Goal: Information Seeking & Learning: Learn about a topic

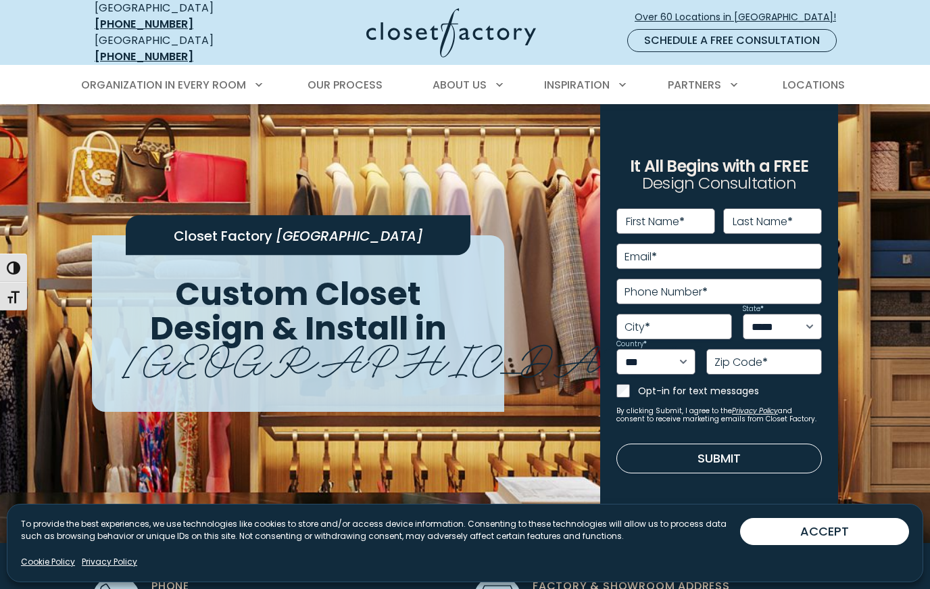
click at [834, 524] on button "ACCEPT" at bounding box center [824, 531] width 169 height 27
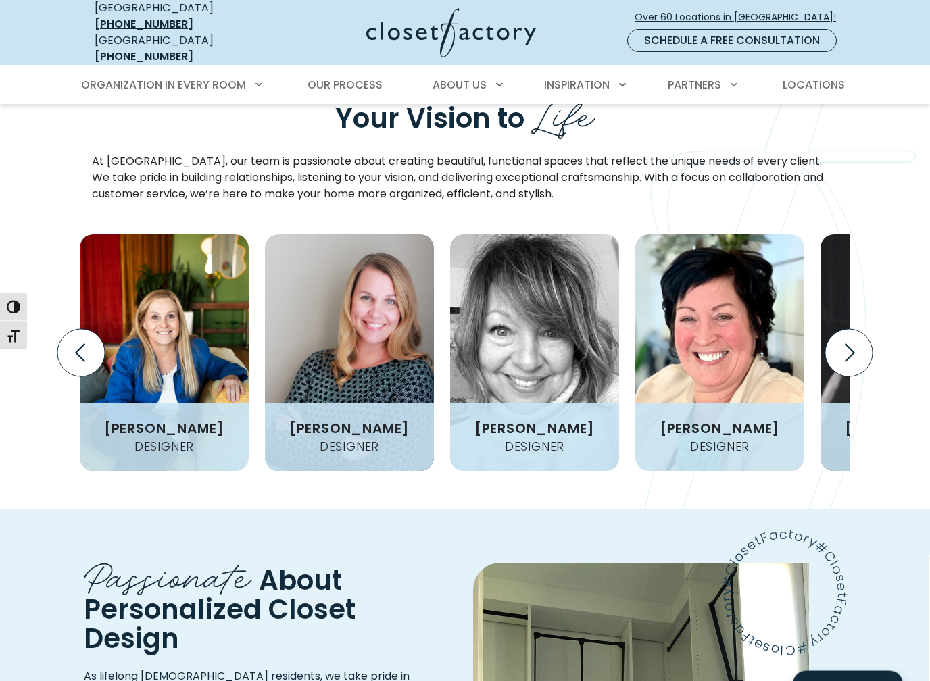
scroll to position [1643, 0]
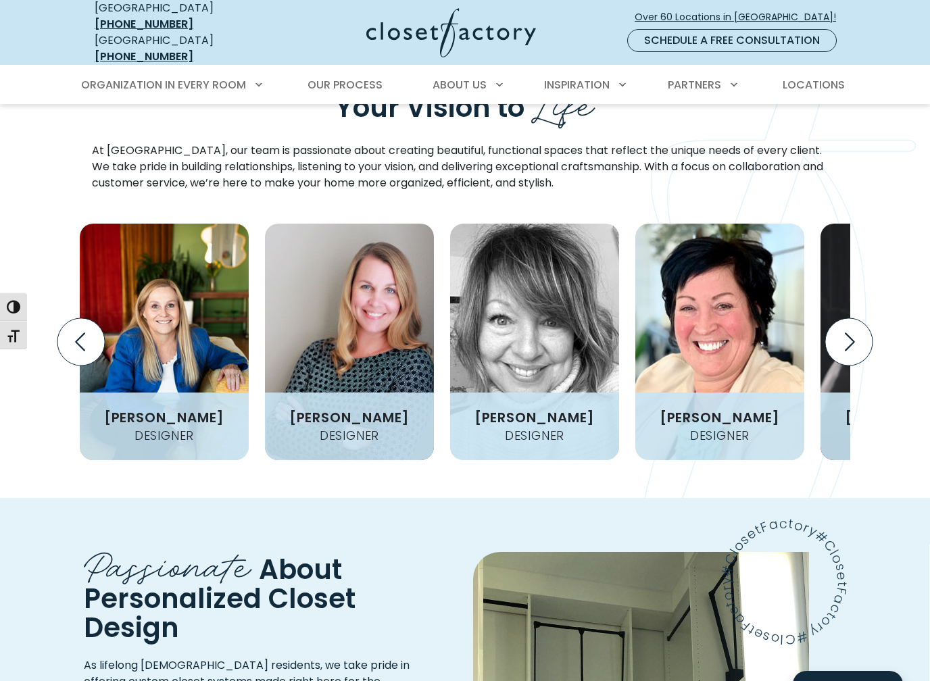
click at [849, 318] on icon "Next slide" at bounding box center [848, 341] width 47 height 47
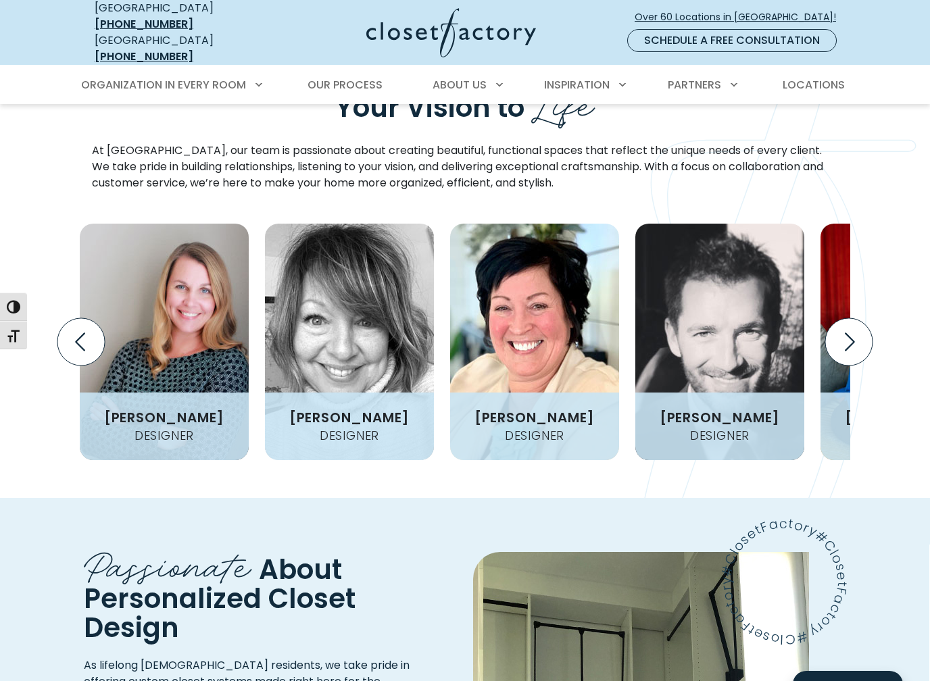
click at [848, 318] on icon "Next slide" at bounding box center [848, 341] width 47 height 47
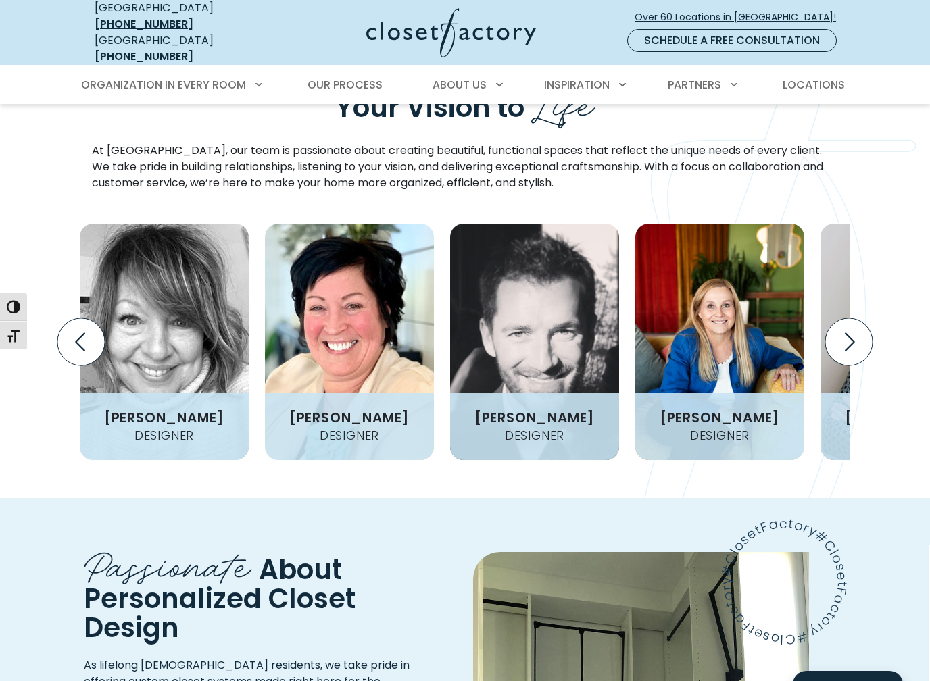
click at [7, 393] on div "[PERSON_NAME] Designer [PERSON_NAME] enjoys helping people transform their spac…" at bounding box center [465, 331] width 922 height 258
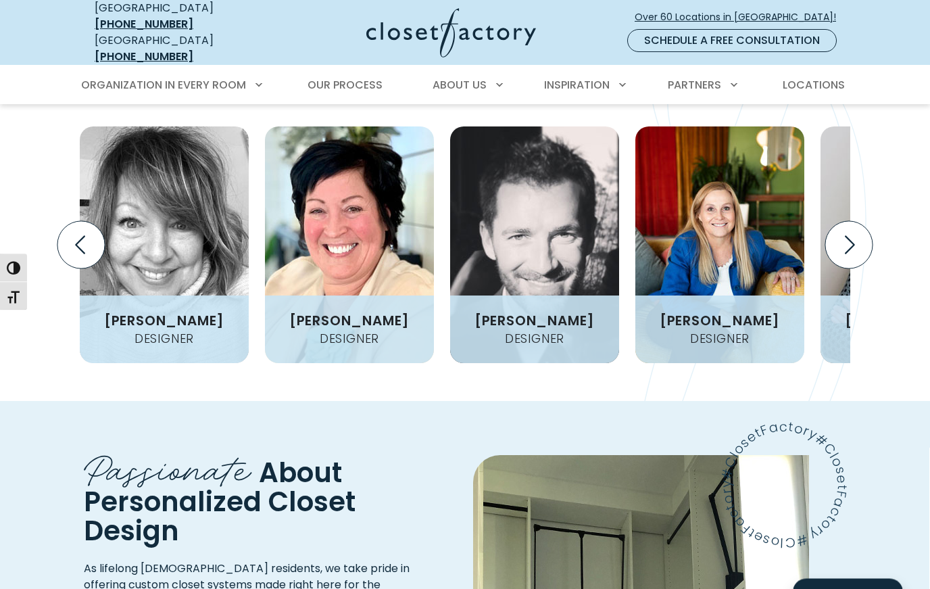
scroll to position [1691, 0]
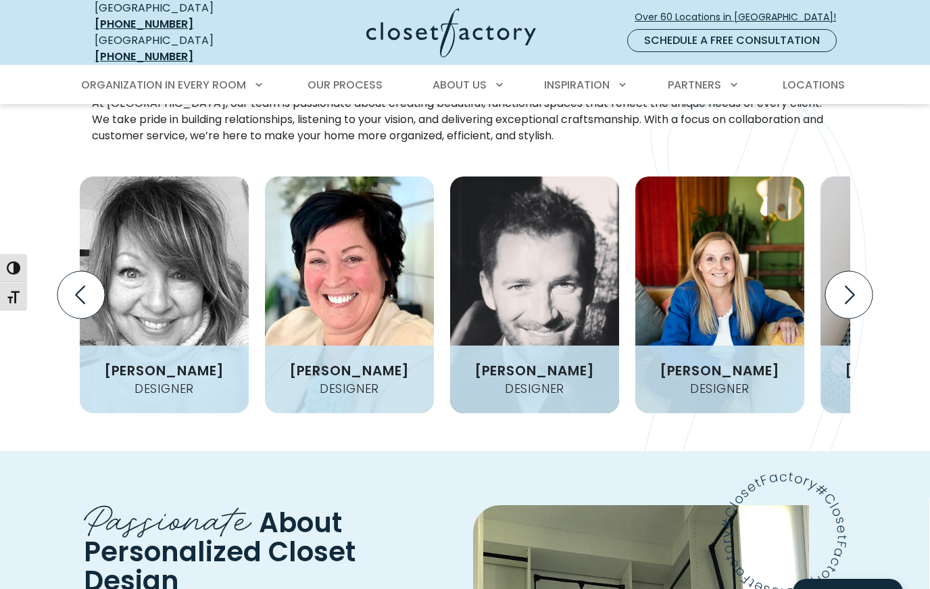
click at [849, 271] on icon "Next slide" at bounding box center [848, 294] width 47 height 47
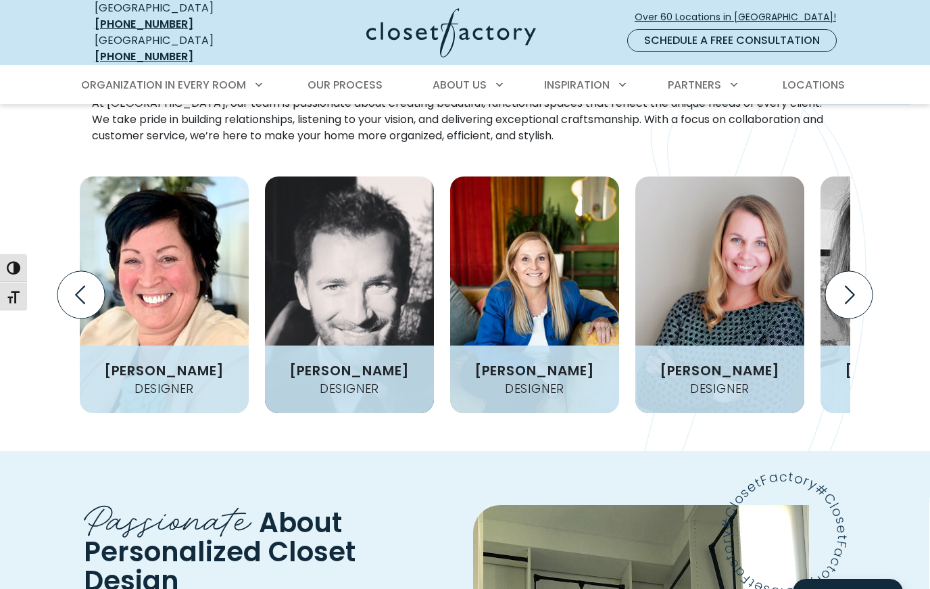
click at [849, 271] on icon "Next slide" at bounding box center [848, 294] width 47 height 47
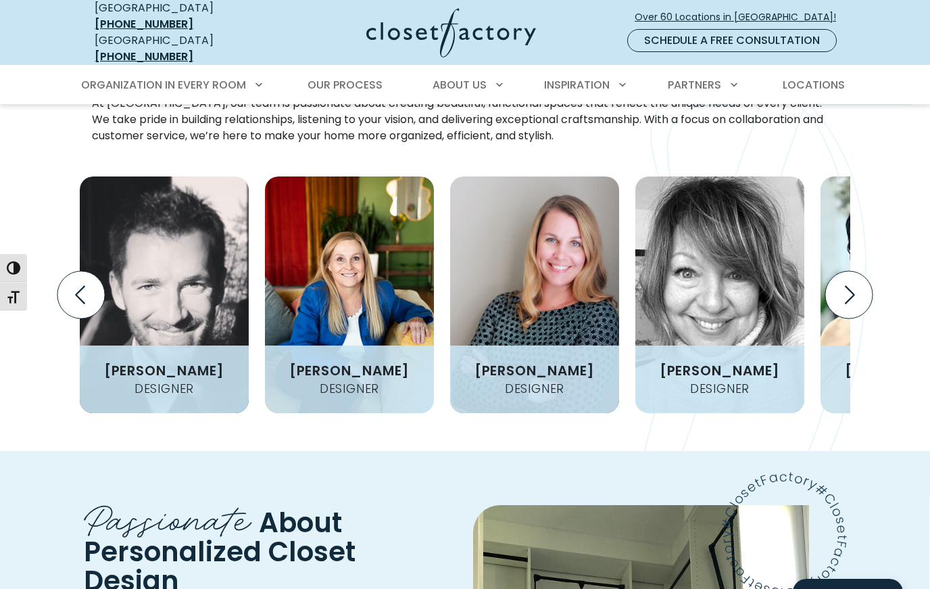
click at [849, 285] on icon "Next slide" at bounding box center [850, 294] width 10 height 18
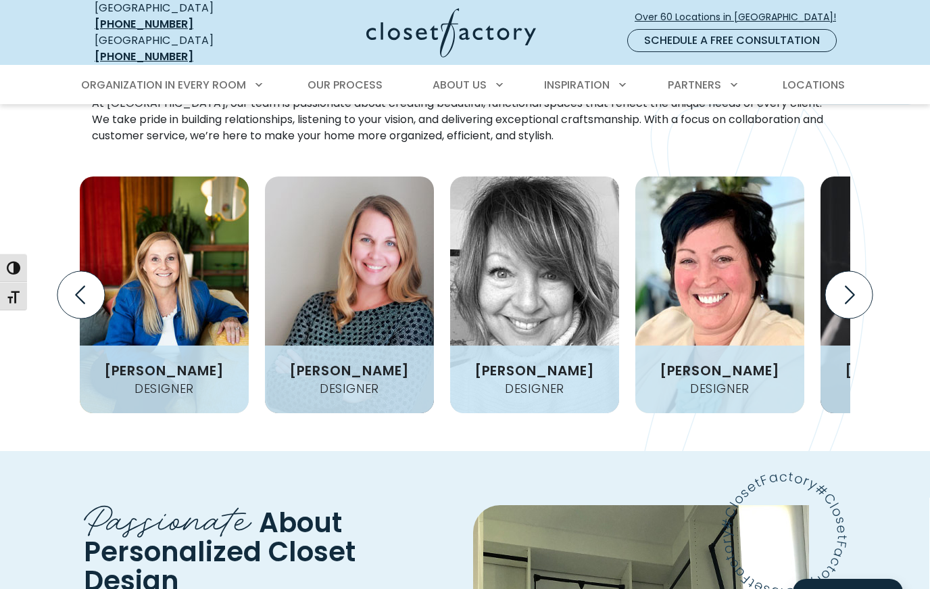
click at [853, 271] on icon "Next slide" at bounding box center [848, 294] width 47 height 47
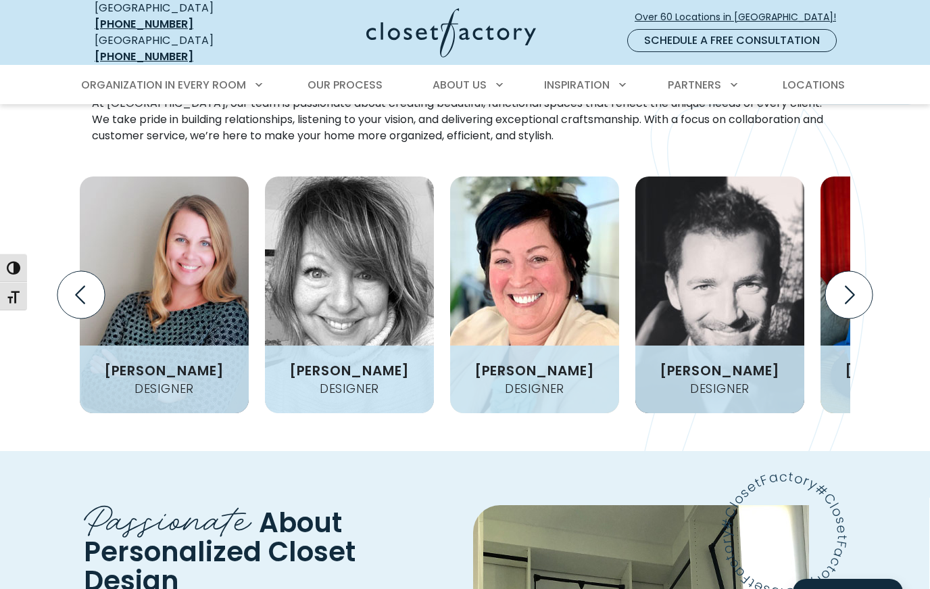
click at [851, 285] on icon "Next slide" at bounding box center [850, 294] width 10 height 18
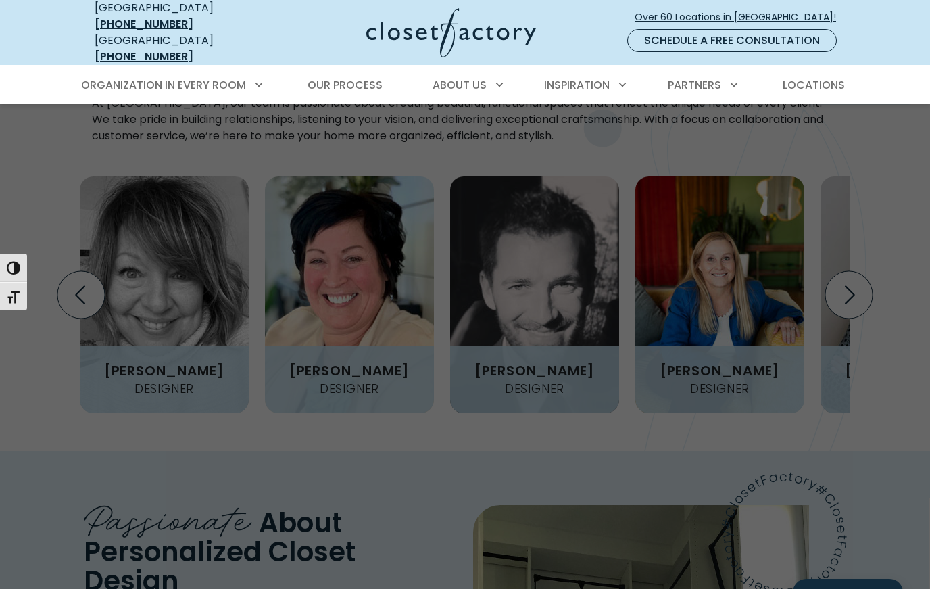
click at [602, 126] on span "Inspiration Gallery" at bounding box center [574, 134] width 113 height 16
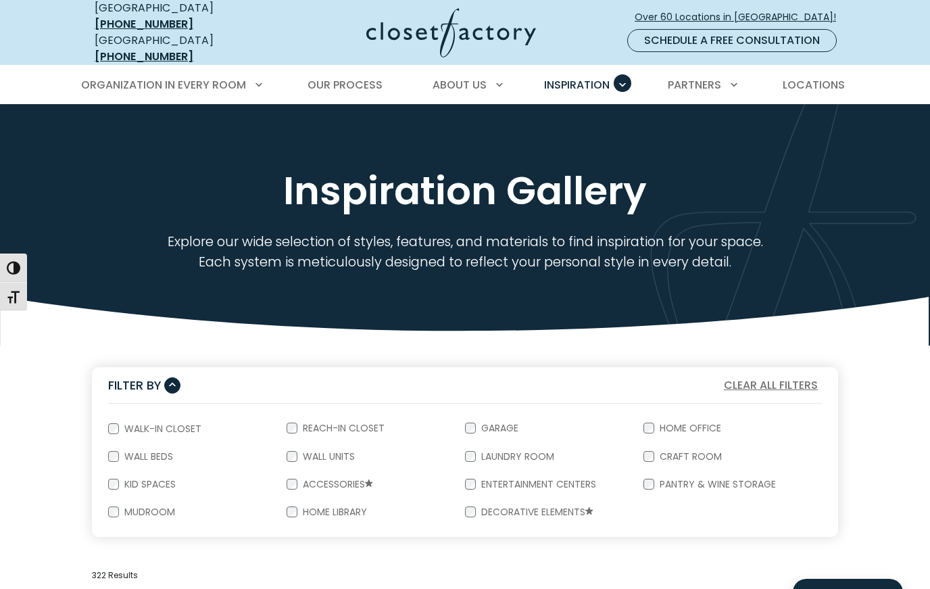
click at [299, 423] on label "Reach-In Closet" at bounding box center [342, 427] width 90 height 9
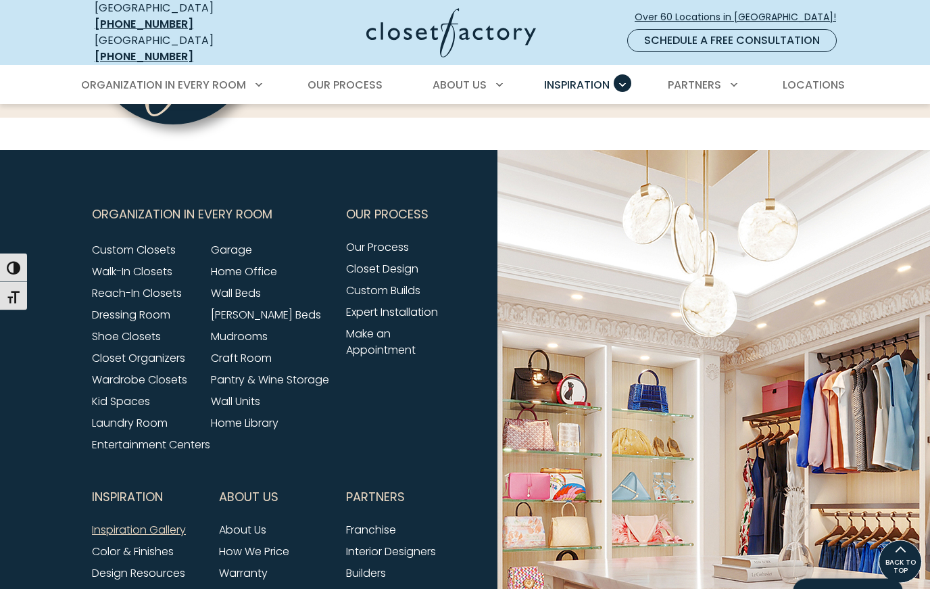
scroll to position [1423, 0]
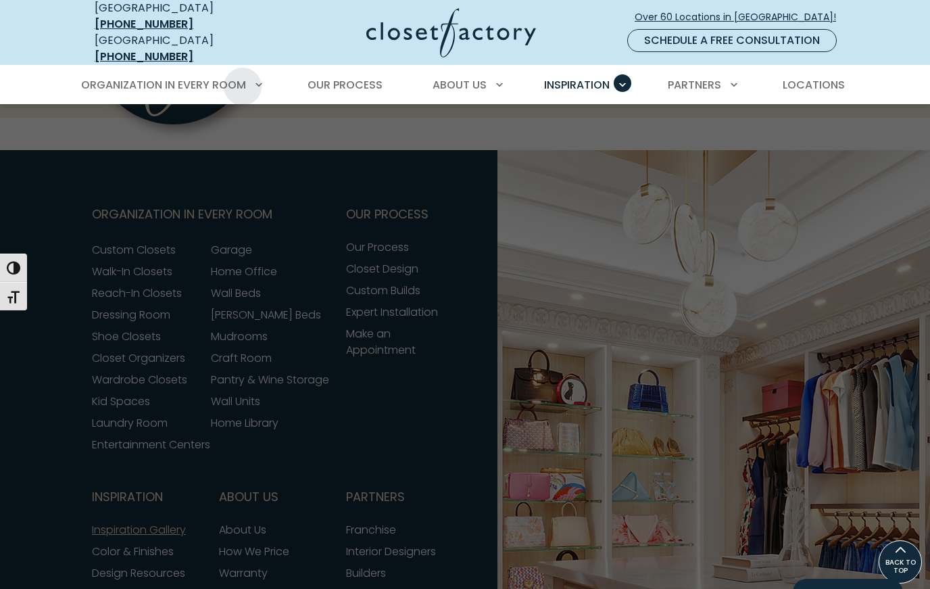
click at [190, 180] on span "Reach-In Closets" at bounding box center [156, 188] width 103 height 16
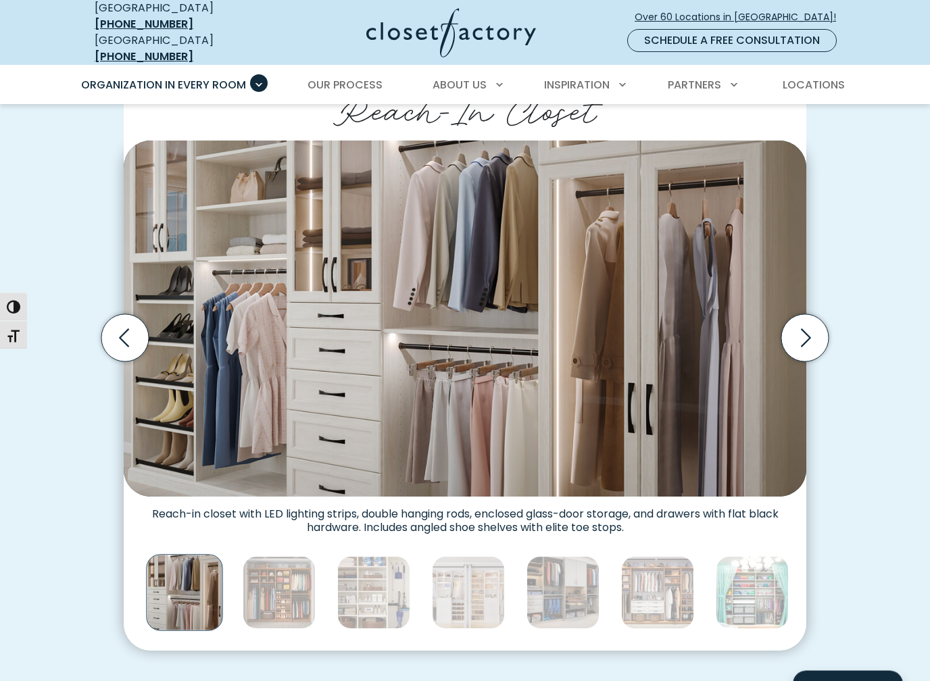
scroll to position [338, 0]
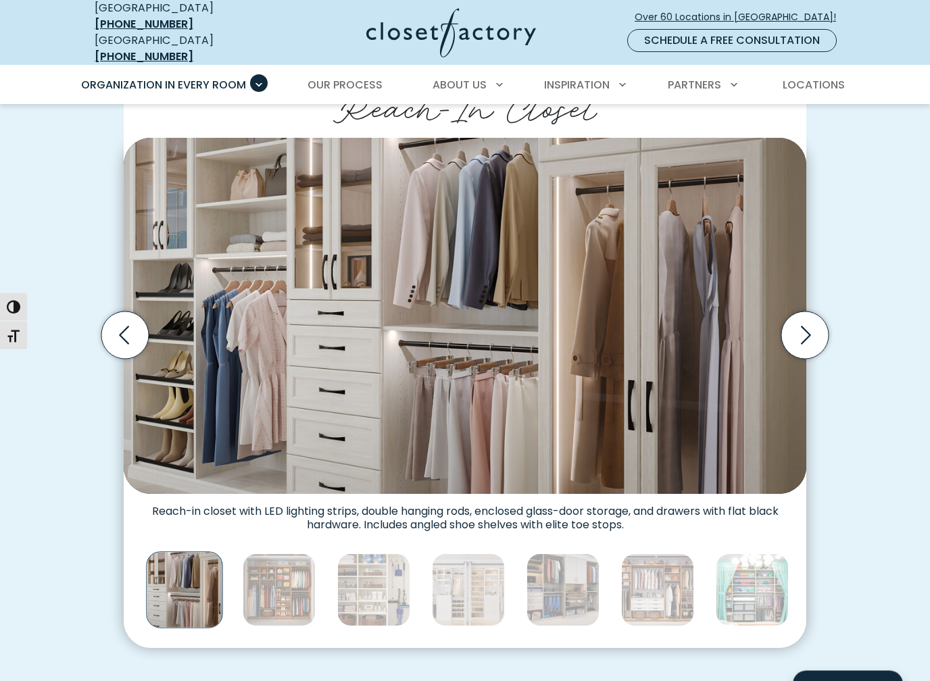
click at [807, 328] on icon "Next slide" at bounding box center [804, 335] width 47 height 47
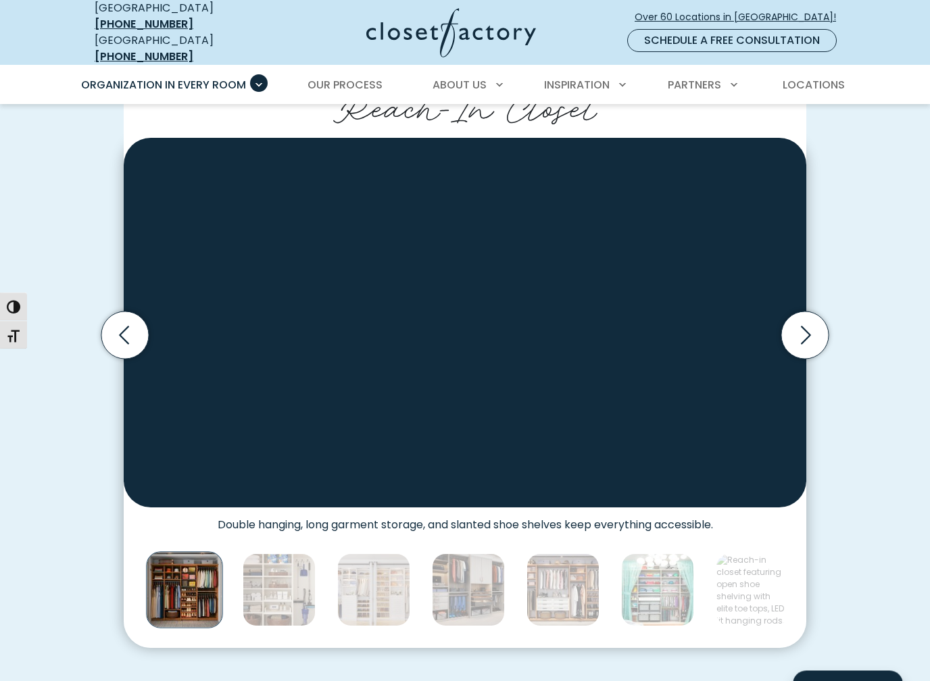
scroll to position [339, 0]
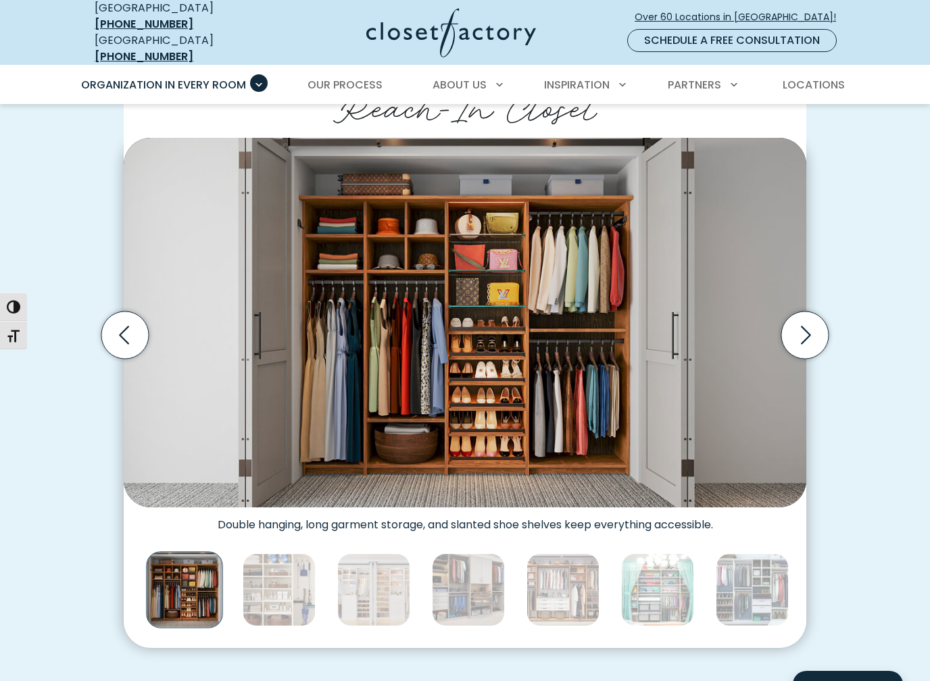
click at [810, 320] on icon "Next slide" at bounding box center [804, 334] width 47 height 47
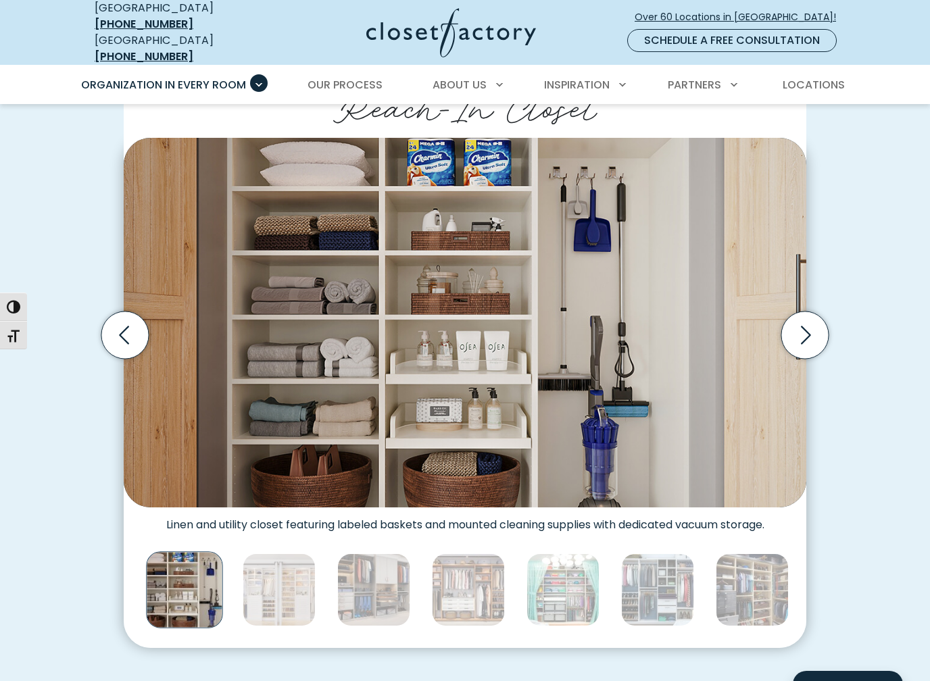
click at [811, 316] on icon "Next slide" at bounding box center [804, 334] width 47 height 47
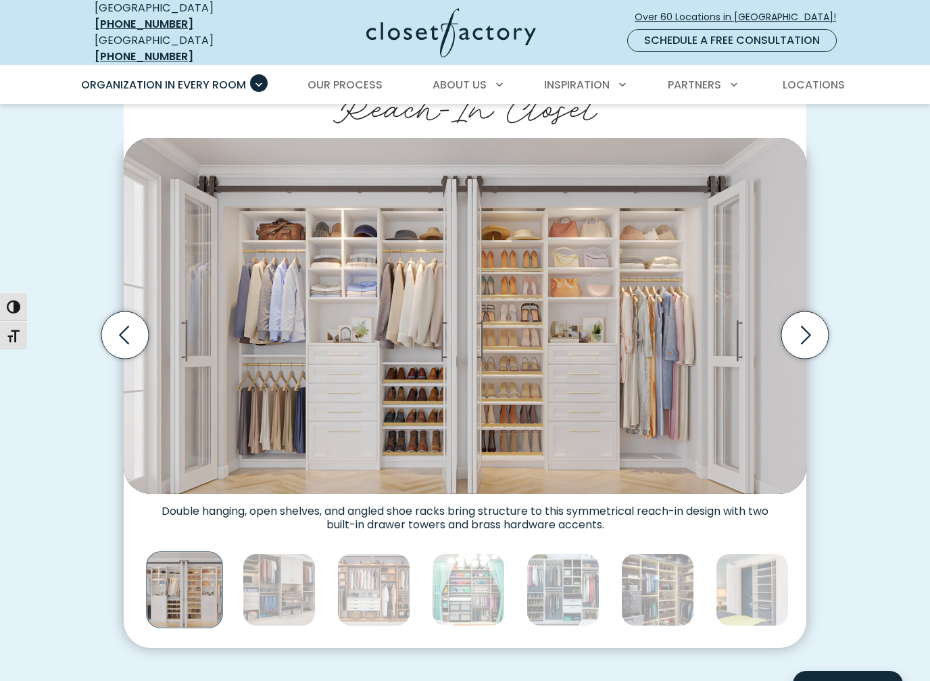
click at [804, 318] on icon "Next slide" at bounding box center [804, 334] width 47 height 47
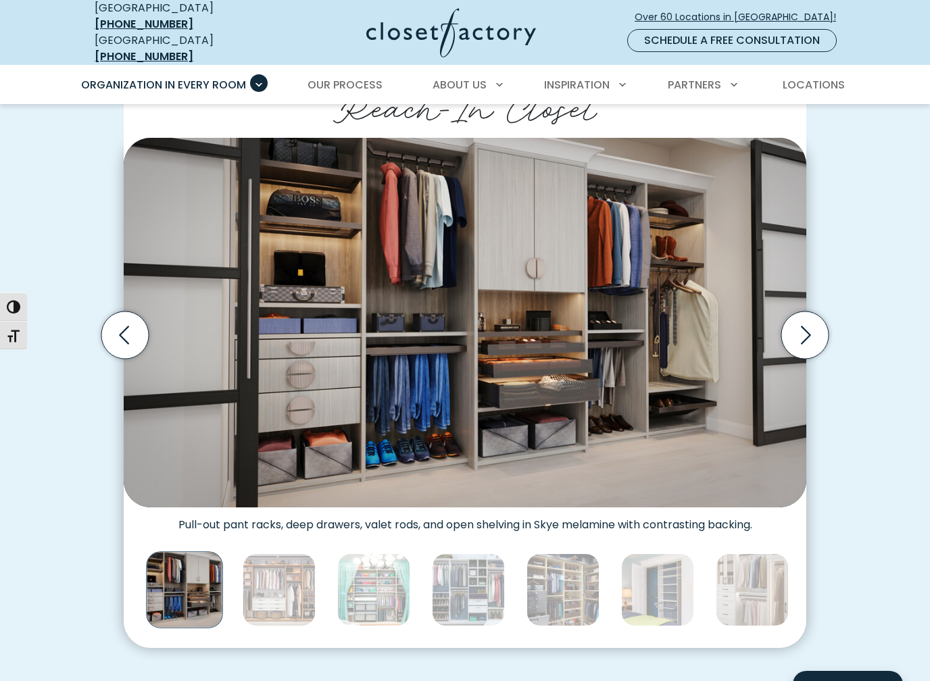
click at [804, 323] on icon "Next slide" at bounding box center [804, 334] width 47 height 47
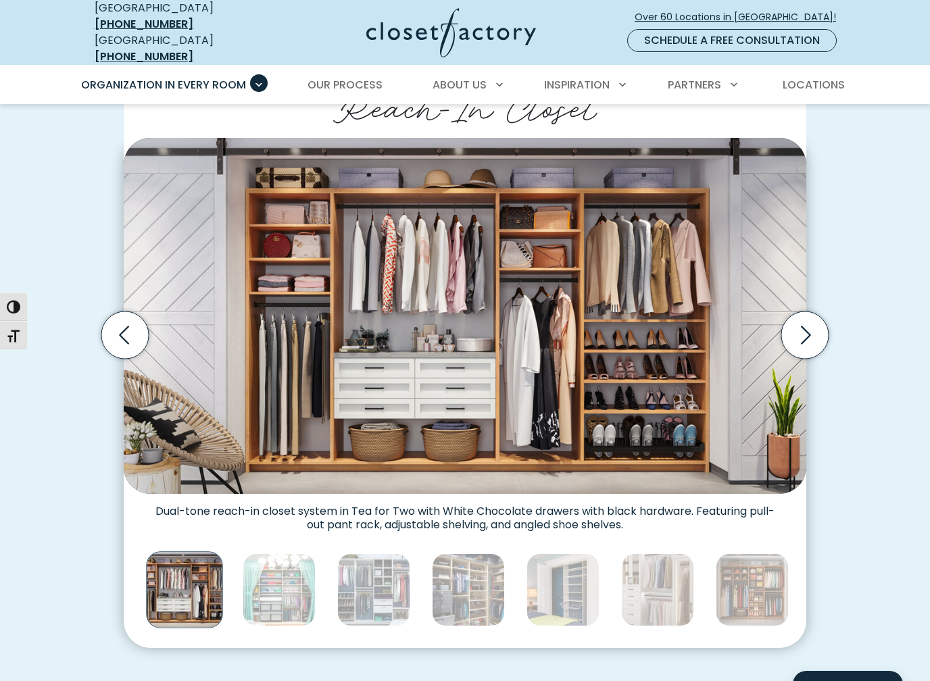
click at [806, 322] on icon "Next slide" at bounding box center [804, 334] width 47 height 47
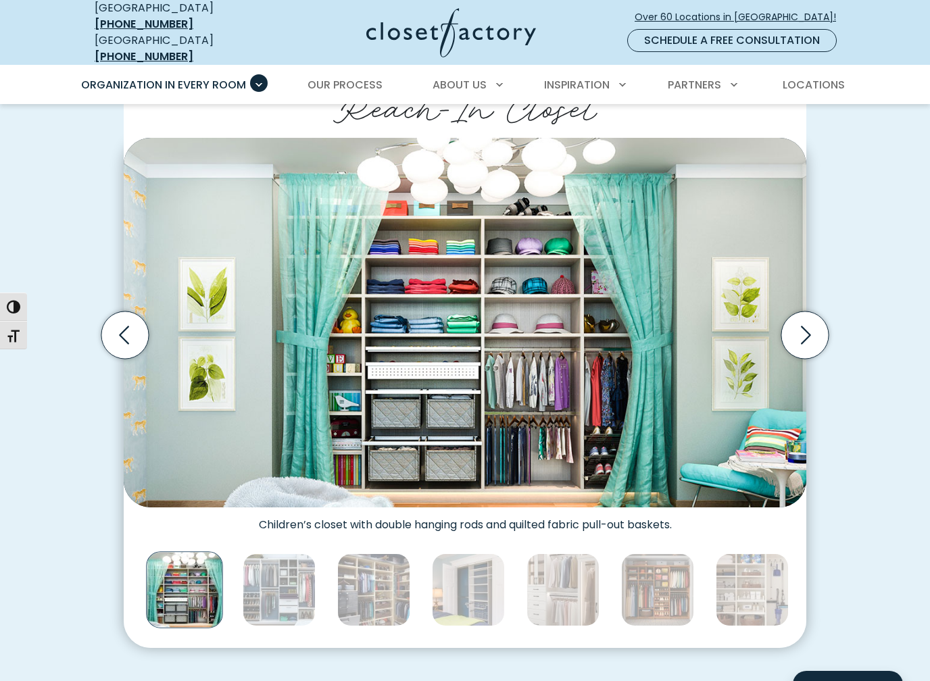
click at [813, 314] on icon "Next slide" at bounding box center [804, 334] width 47 height 47
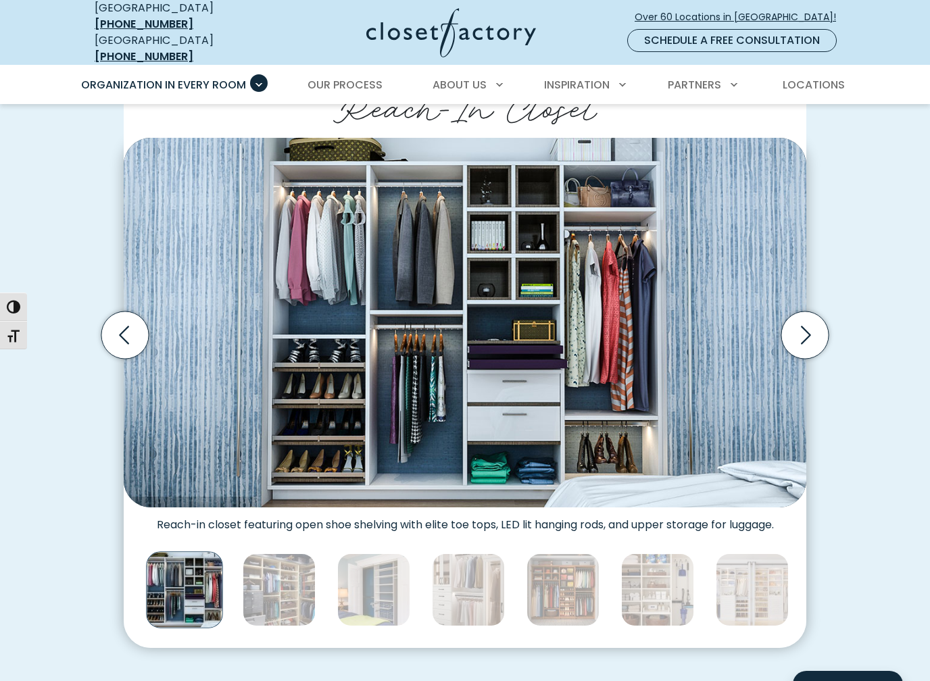
click at [812, 311] on icon "Next slide" at bounding box center [804, 334] width 47 height 47
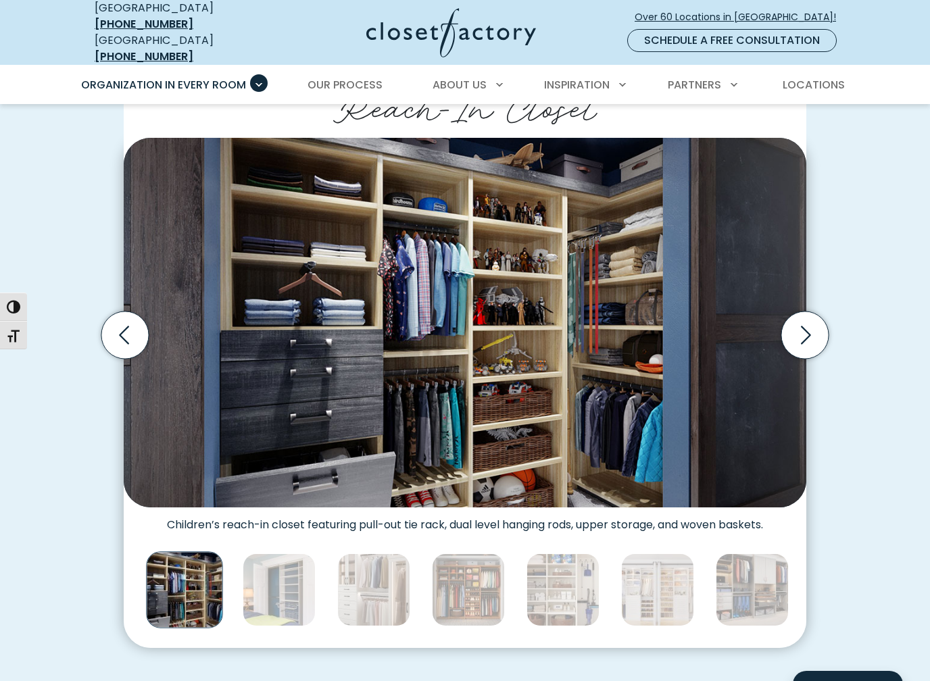
click at [801, 327] on icon "Next slide" at bounding box center [804, 334] width 47 height 47
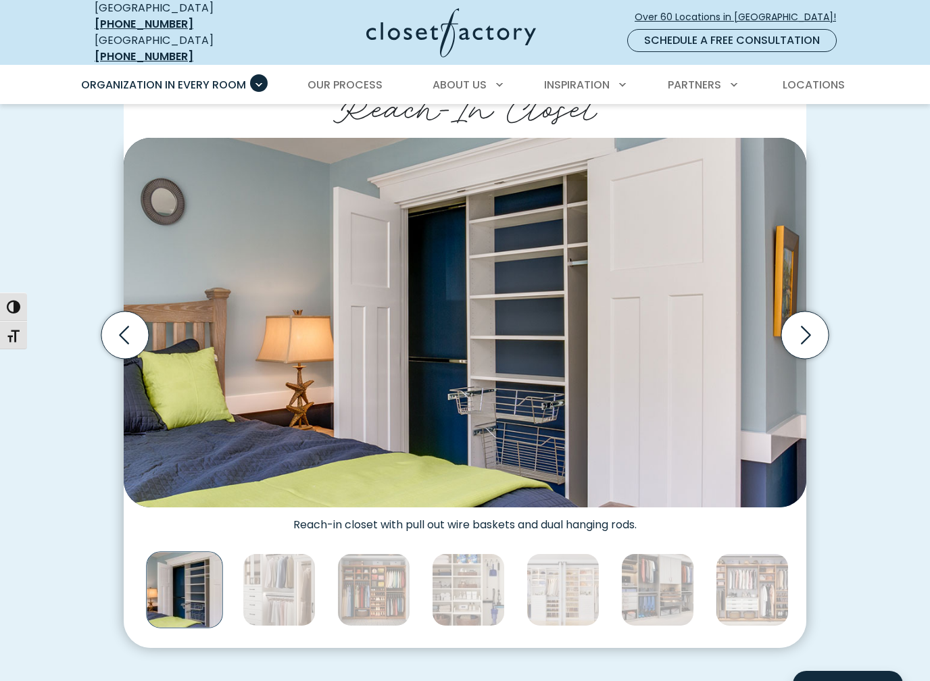
click at [810, 326] on icon "Next slide" at bounding box center [804, 334] width 47 height 47
